Goal: Navigation & Orientation: Find specific page/section

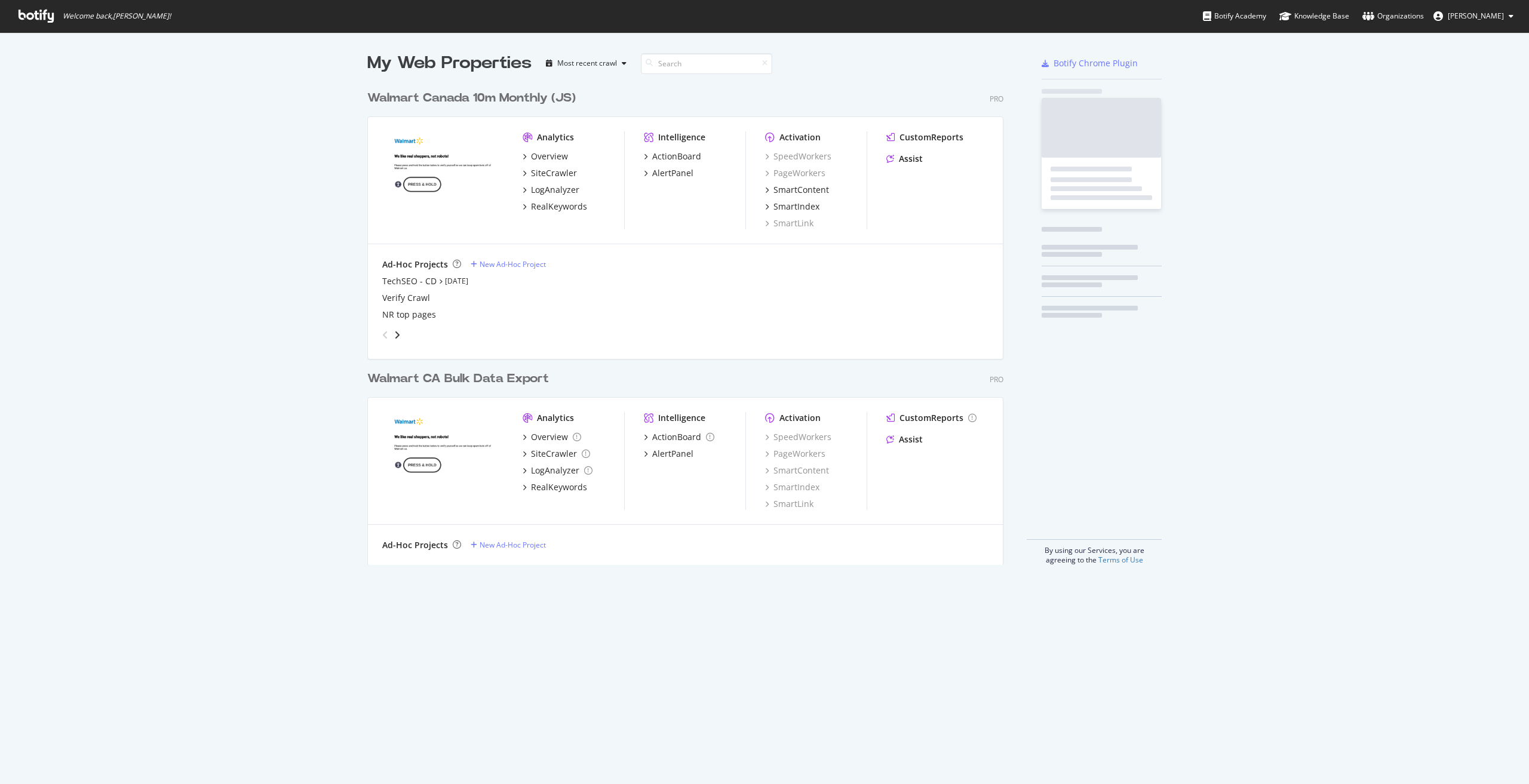
scroll to position [775, 1511]
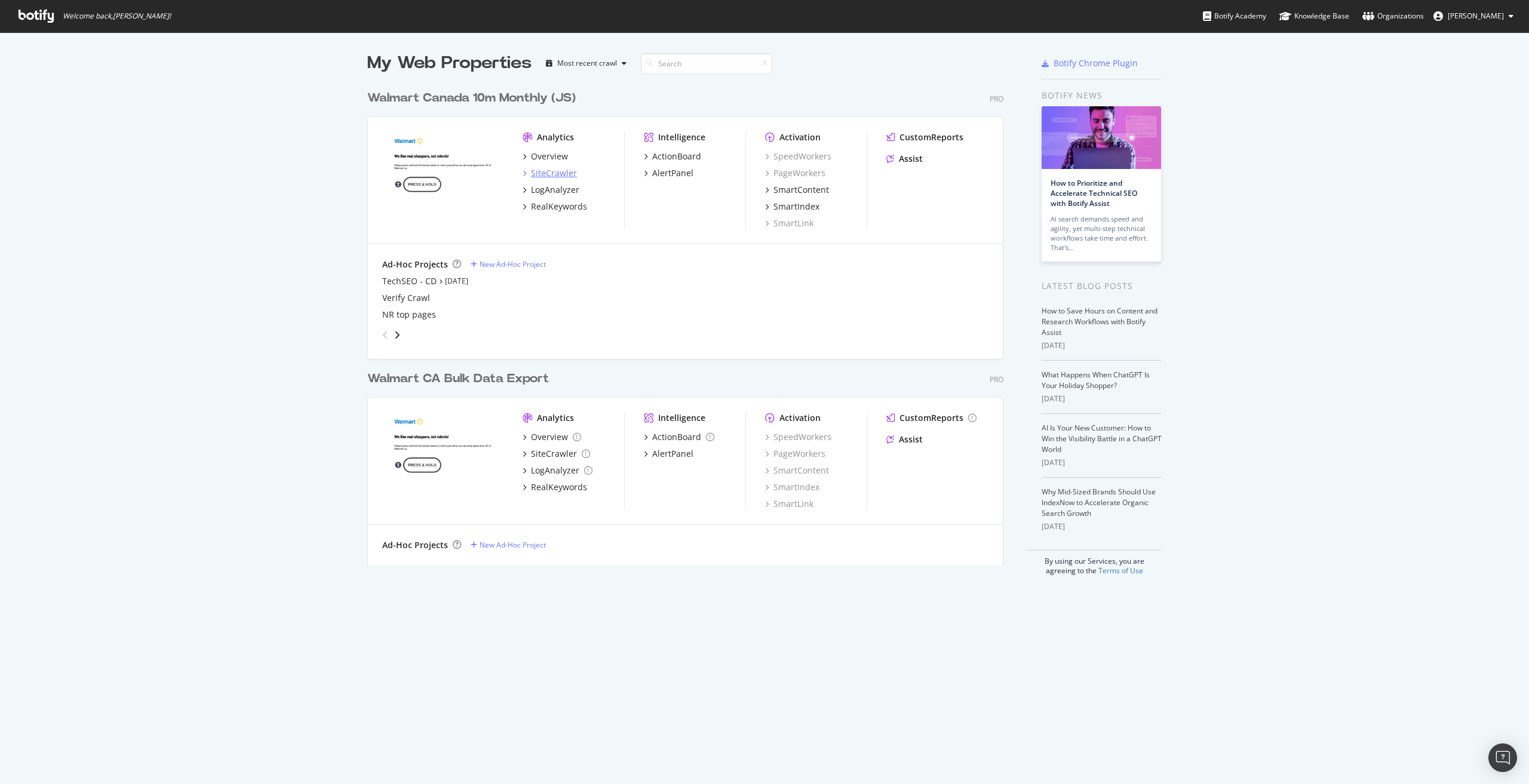
click at [546, 176] on div "SiteCrawler" at bounding box center [554, 173] width 46 height 12
click at [556, 176] on div "SiteCrawler" at bounding box center [554, 173] width 46 height 12
